Goal: Task Accomplishment & Management: Use online tool/utility

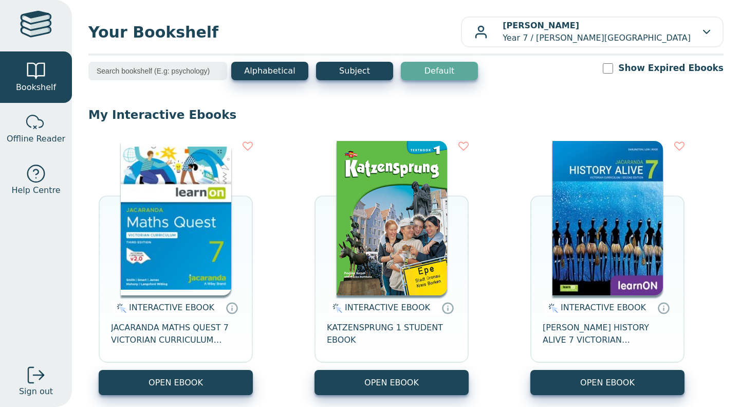
click at [456, 35] on span "Your Bookshelf" at bounding box center [274, 32] width 373 height 23
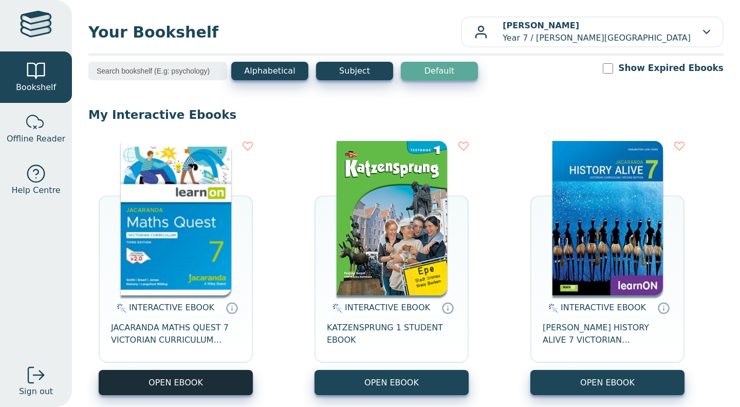
click at [209, 380] on button "OPEN EBOOK" at bounding box center [176, 382] width 154 height 25
